Goal: Find specific page/section: Find specific page/section

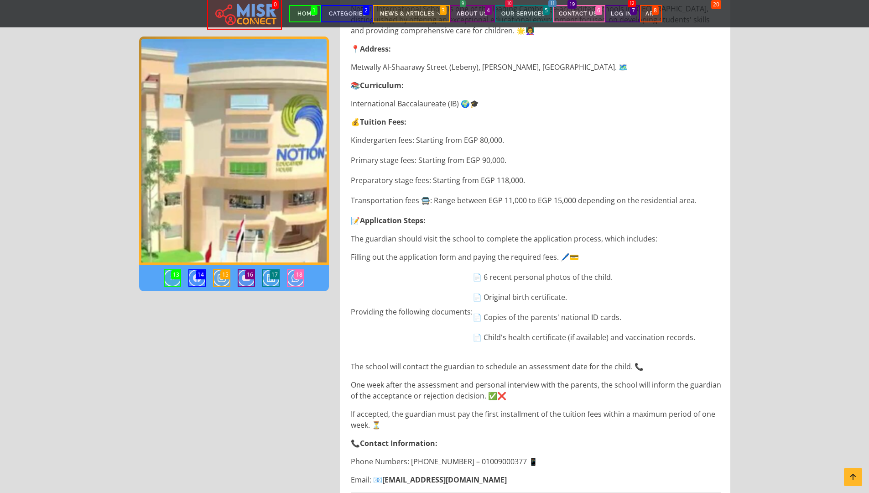
scroll to position [493, 0]
